Goal: Task Accomplishment & Management: Use online tool/utility

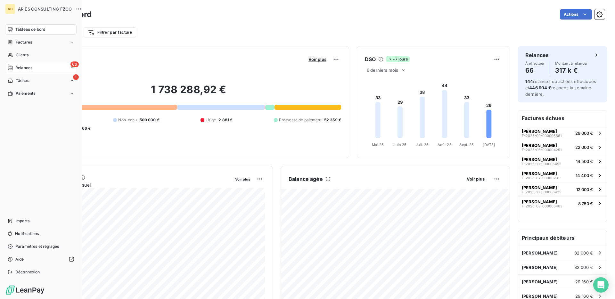
click at [8, 69] on icon at bounding box center [10, 67] width 5 height 5
click at [34, 78] on span "À effectuer" at bounding box center [25, 81] width 21 height 6
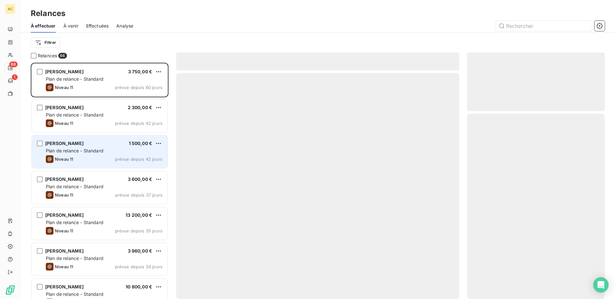
scroll to position [236, 138]
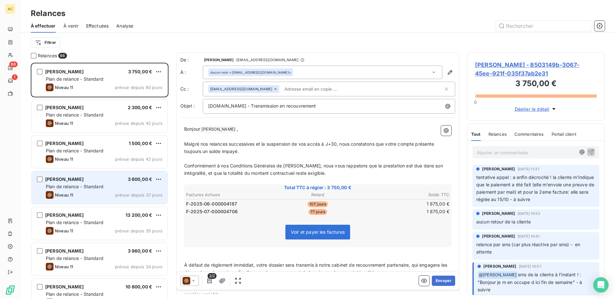
click at [117, 192] on span "prévue depuis 37 jours" at bounding box center [138, 194] width 47 height 5
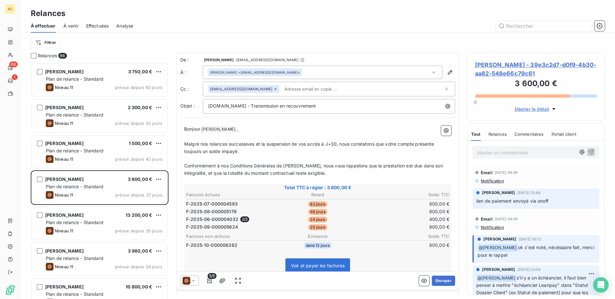
click at [498, 154] on p "Ajouter un commentaire ﻿" at bounding box center [526, 153] width 99 height 8
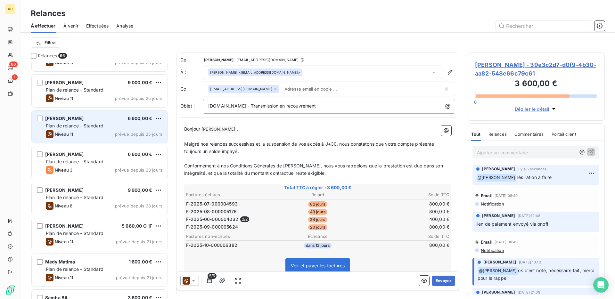
scroll to position [331, 0]
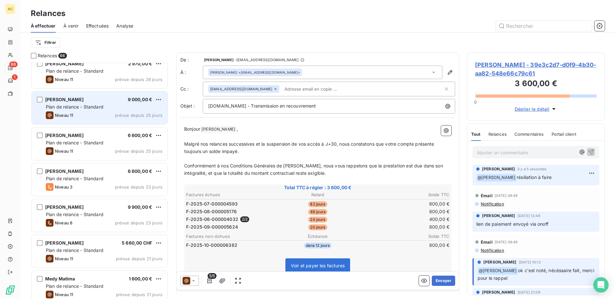
click at [89, 104] on div "Plan de relance - Standard" at bounding box center [104, 107] width 117 height 6
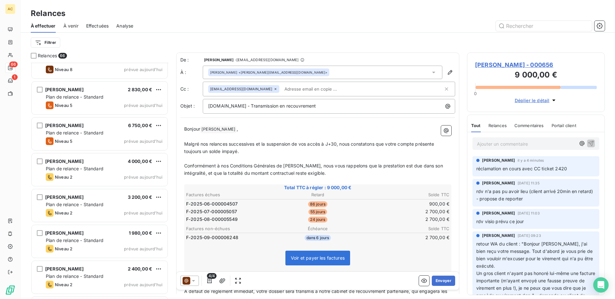
scroll to position [1350, 0]
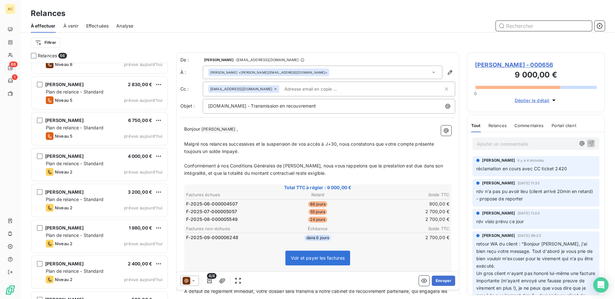
click at [546, 26] on input "text" at bounding box center [544, 26] width 96 height 10
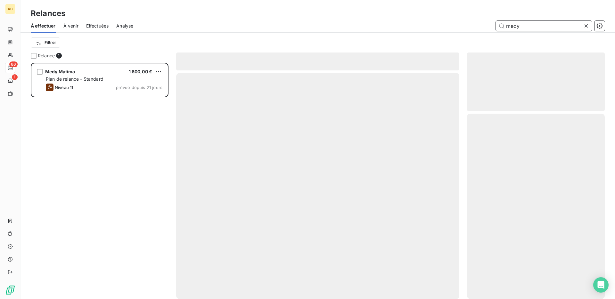
scroll to position [236, 138]
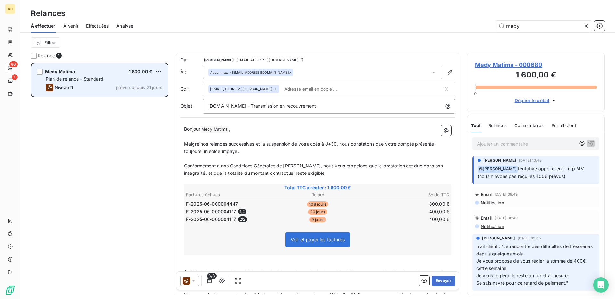
click at [113, 90] on div "Niveau 11 prévue depuis 21 jours" at bounding box center [104, 88] width 117 height 8
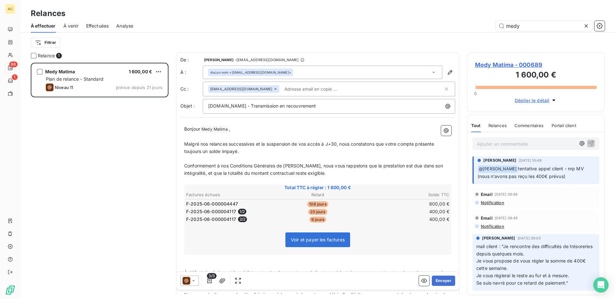
click at [518, 146] on p "Ajouter un commentaire ﻿" at bounding box center [526, 144] width 99 height 8
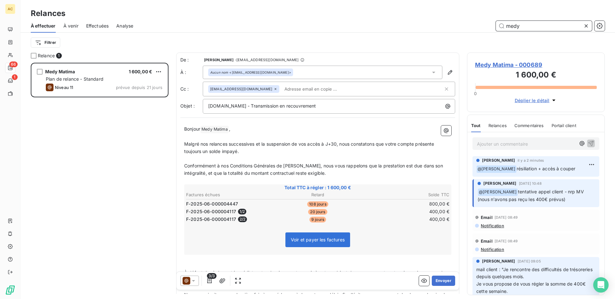
click at [531, 27] on input "medy" at bounding box center [544, 26] width 96 height 10
type input "m"
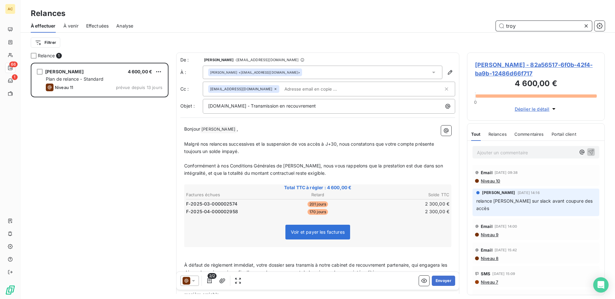
scroll to position [236, 138]
click at [503, 153] on p "Ajouter un commentaire ﻿" at bounding box center [526, 153] width 99 height 8
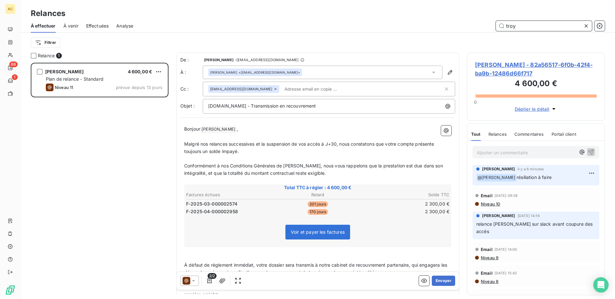
drag, startPoint x: 522, startPoint y: 28, endPoint x: 467, endPoint y: 18, distance: 55.3
click at [467, 18] on div "Relances À effectuer À venir Effectuées Analyse troy Filtrer" at bounding box center [317, 26] width 594 height 53
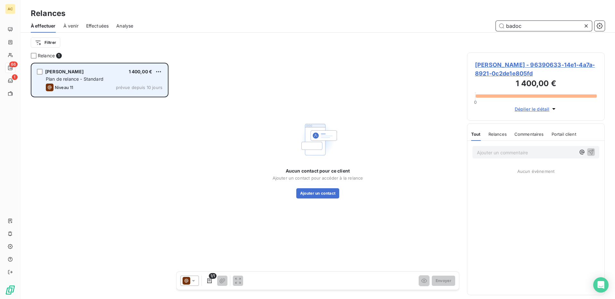
scroll to position [236, 138]
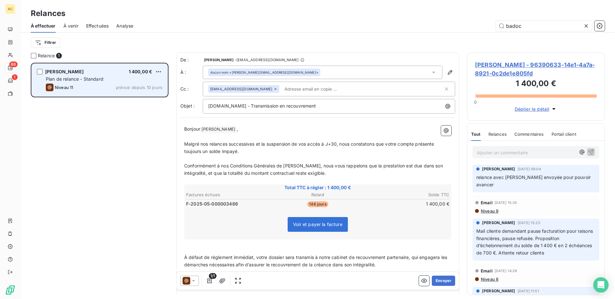
click at [113, 90] on div "Niveau 11 prévue depuis 10 jours" at bounding box center [104, 88] width 117 height 8
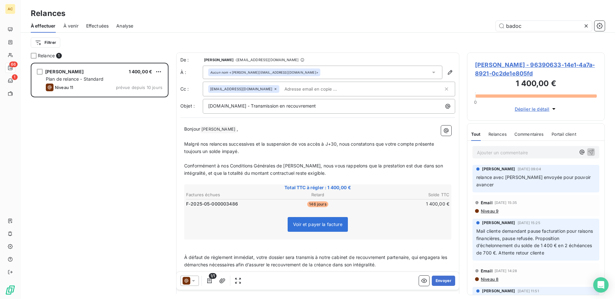
click at [538, 150] on p "Ajouter un commentaire ﻿" at bounding box center [526, 153] width 99 height 8
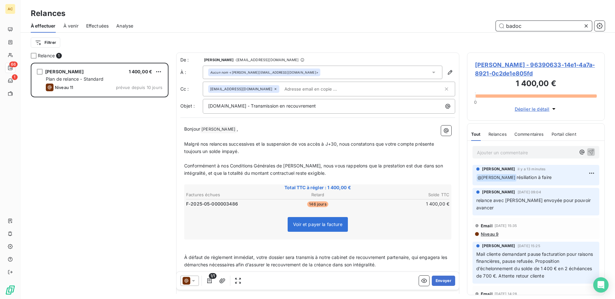
click at [526, 29] on input "badoc" at bounding box center [544, 26] width 96 height 10
drag, startPoint x: 529, startPoint y: 28, endPoint x: 481, endPoint y: 23, distance: 47.6
click at [482, 23] on div "badoc" at bounding box center [373, 26] width 464 height 10
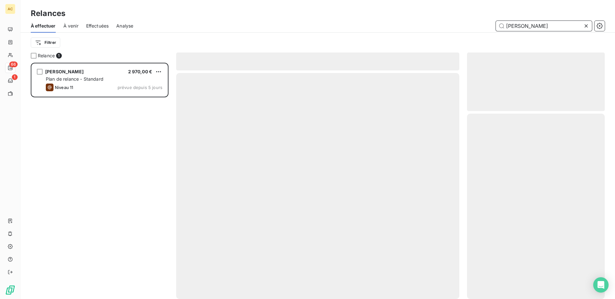
scroll to position [236, 138]
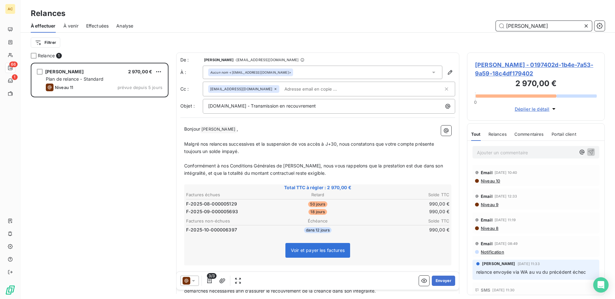
type input "[PERSON_NAME]"
click at [506, 151] on p "Ajouter un commentaire ﻿" at bounding box center [526, 153] width 99 height 8
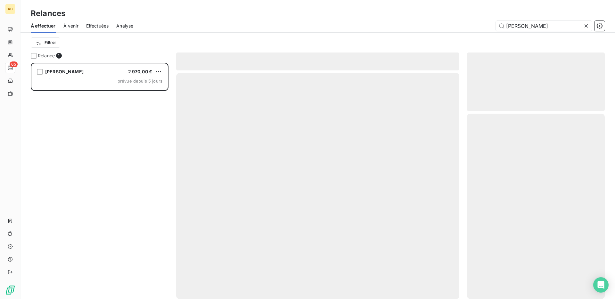
scroll to position [236, 138]
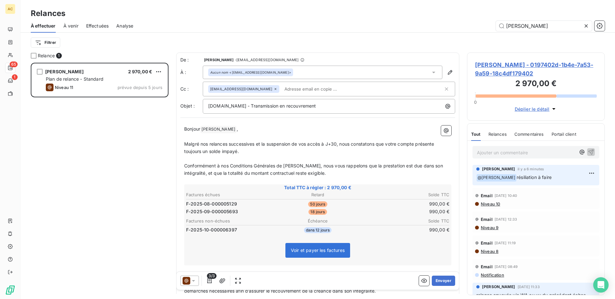
click at [584, 25] on icon at bounding box center [586, 26] width 6 height 6
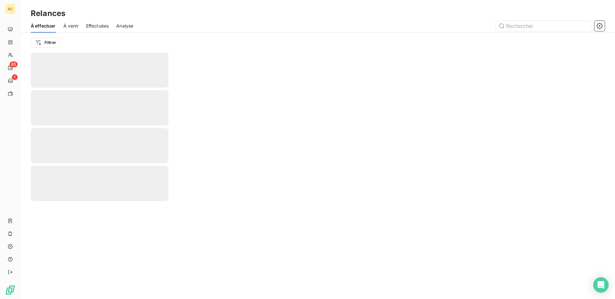
click at [383, 15] on div "Relances" at bounding box center [317, 14] width 594 height 12
